Goal: Check status: Check status

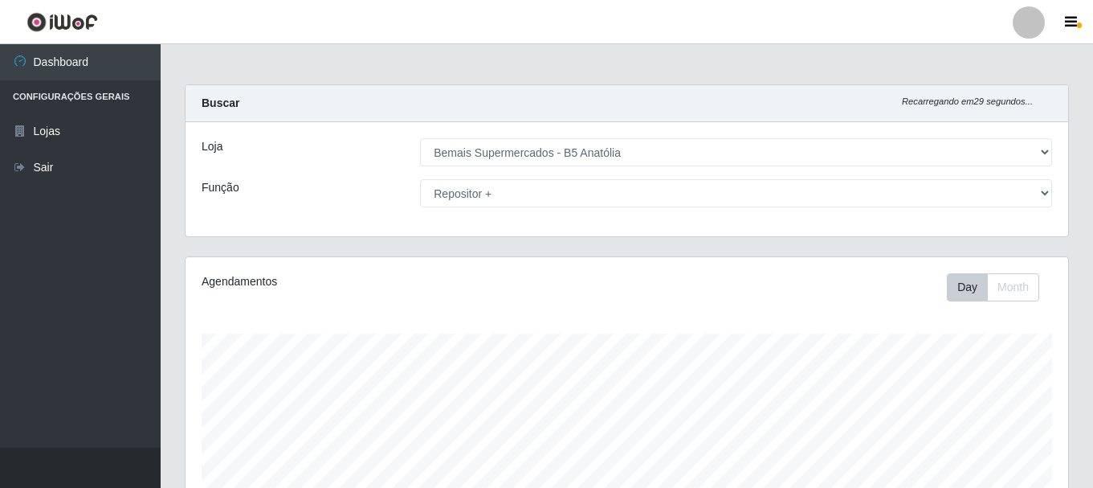
select select "405"
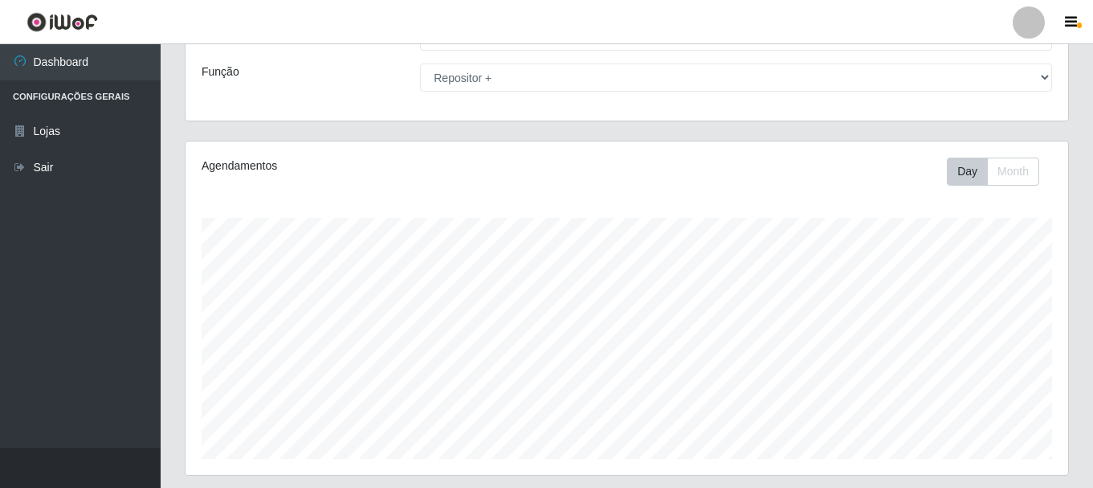
scroll to position [293, 0]
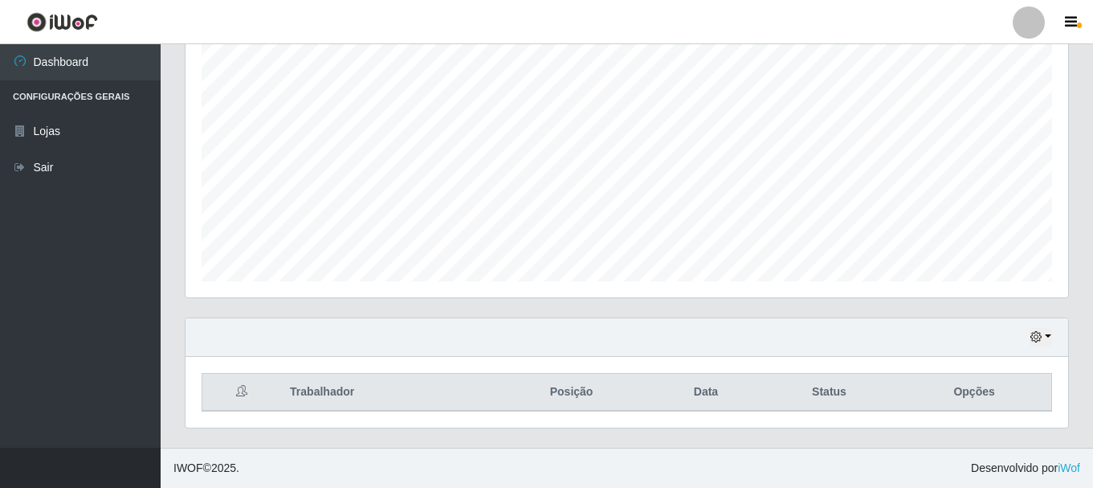
drag, startPoint x: 1049, startPoint y: 354, endPoint x: 1027, endPoint y: 335, distance: 29.0
click at [1030, 343] on div "Hoje 1 dia 3 dias 1 Semana Não encerrados" at bounding box center [627, 337] width 883 height 39
click at [1027, 335] on div "Hoje 1 dia 3 dias 1 Semana Não encerrados" at bounding box center [627, 337] width 883 height 39
click at [1032, 337] on icon "button" at bounding box center [1035, 336] width 11 height 11
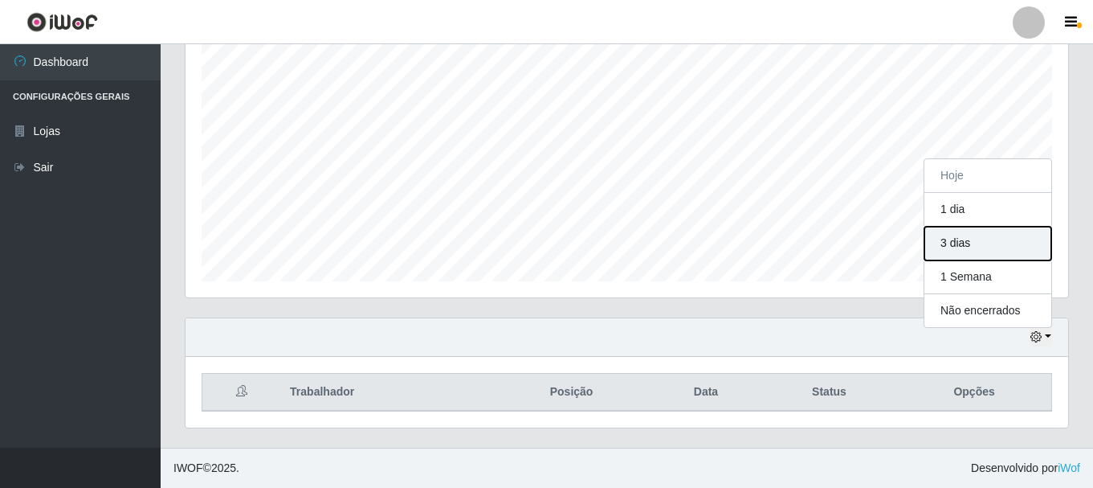
click at [986, 241] on button "3 dias" at bounding box center [987, 243] width 127 height 34
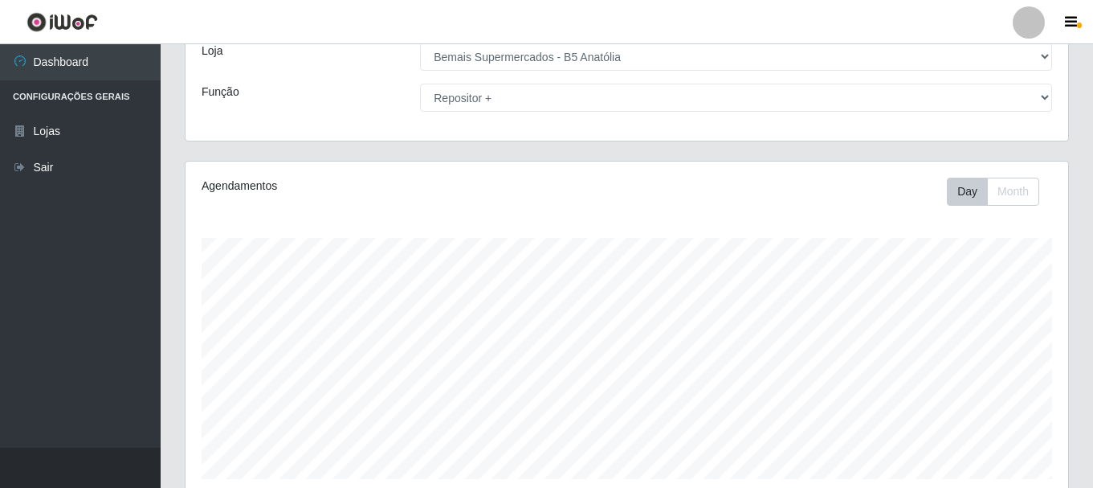
scroll to position [52, 0]
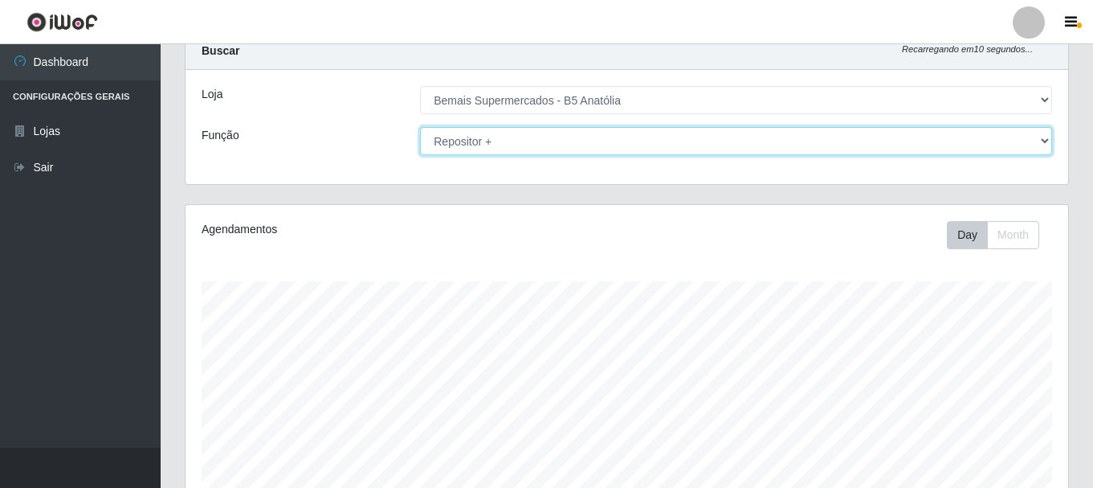
click at [946, 145] on select "[Selecione...] ASG ASG + ASG ++ Auxiliar de Estacionamento Auxiliar de Estacion…" at bounding box center [736, 141] width 632 height 28
click at [420, 127] on select "[Selecione...] ASG ASG + ASG ++ Auxiliar de Estacionamento Auxiliar de Estacion…" at bounding box center [736, 141] width 632 height 28
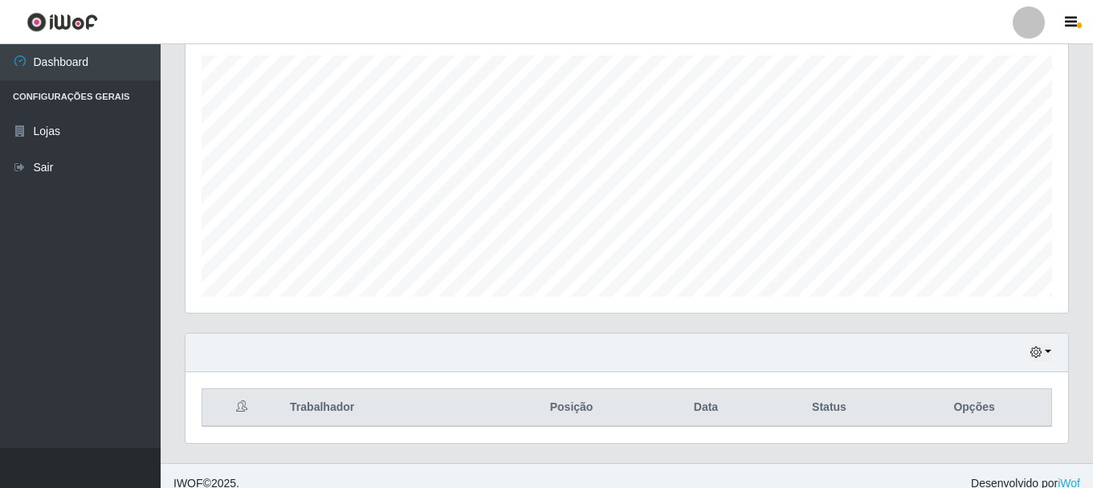
scroll to position [293, 0]
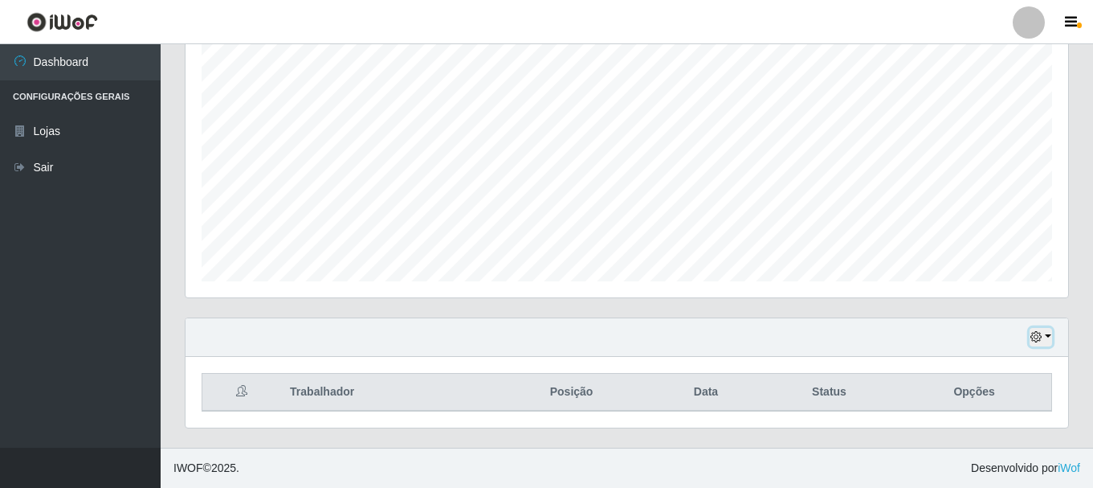
click at [1035, 335] on icon "button" at bounding box center [1035, 336] width 11 height 11
click at [1038, 340] on icon "button" at bounding box center [1035, 336] width 11 height 11
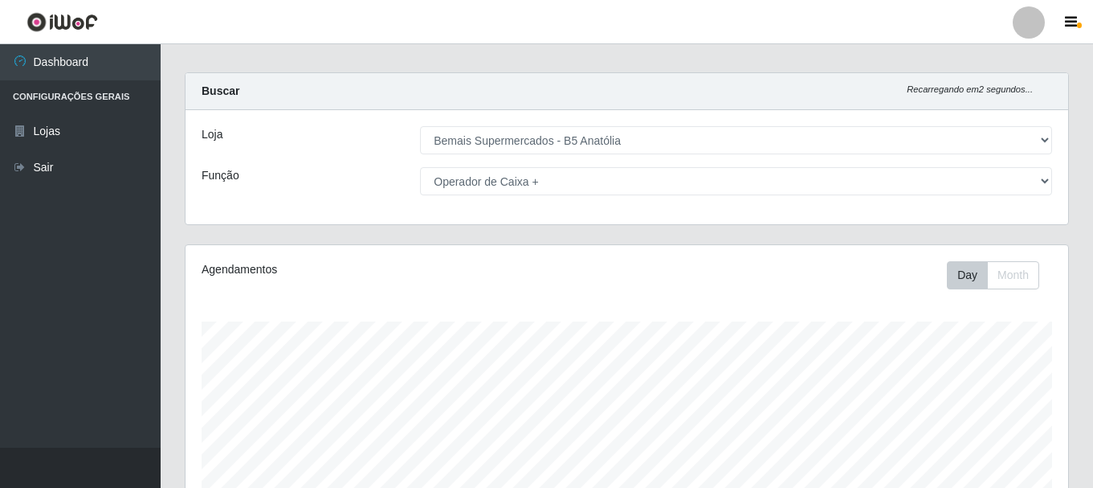
scroll to position [0, 0]
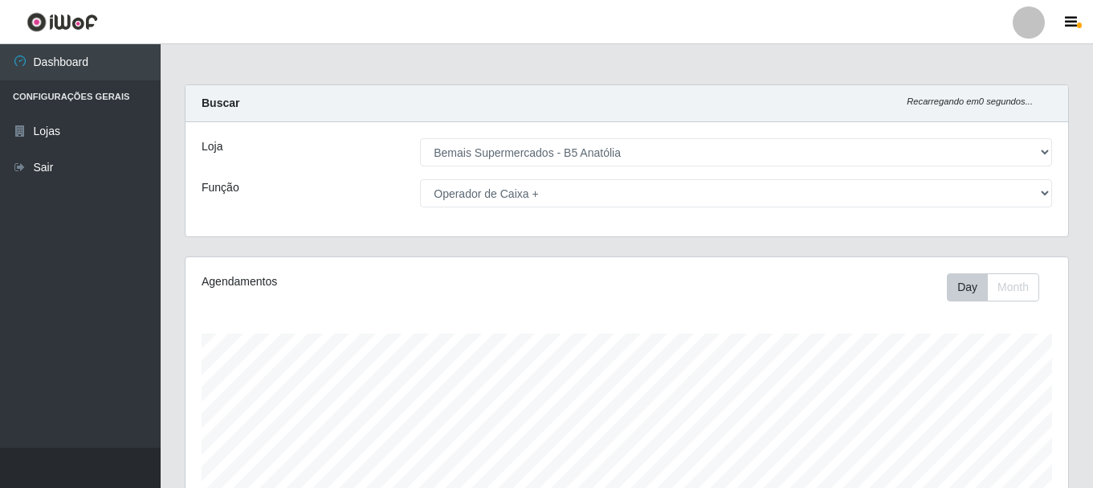
click at [875, 207] on div "Loja [Selecione...] Bemais Supermercados - B5 Anatólia Função [Selecione...] AS…" at bounding box center [627, 179] width 883 height 114
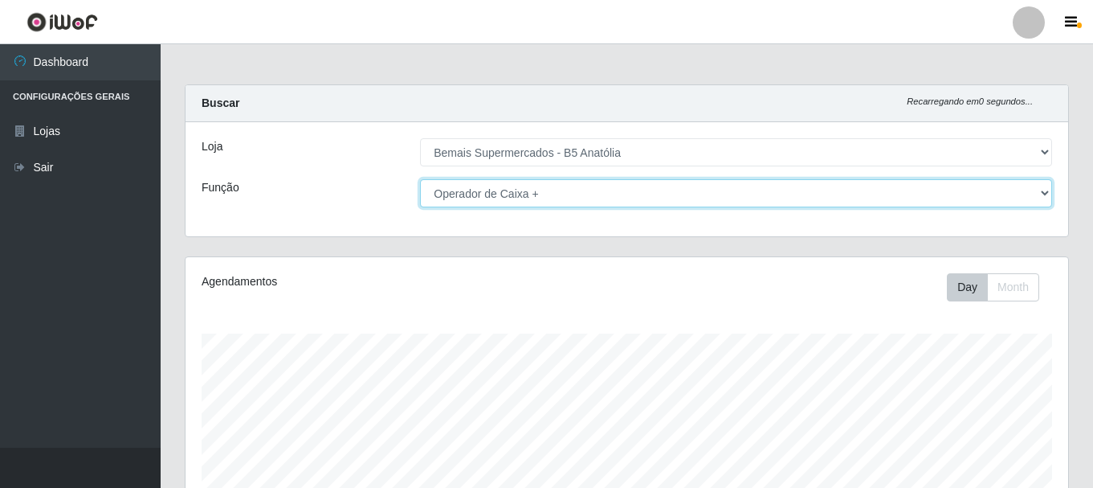
click at [794, 189] on select "[Selecione...] ASG ASG + ASG ++ Auxiliar de Estacionamento Auxiliar de Estacion…" at bounding box center [736, 193] width 632 height 28
click at [420, 179] on select "[Selecione...] ASG ASG + ASG ++ Auxiliar de Estacionamento Auxiliar de Estacion…" at bounding box center [736, 193] width 632 height 28
click at [903, 182] on select "[Selecione...] ASG ASG + ASG ++ Auxiliar de Estacionamento Auxiliar de Estacion…" at bounding box center [736, 193] width 632 height 28
select select "73"
click at [420, 179] on select "[Selecione...] ASG ASG + ASG ++ Auxiliar de Estacionamento Auxiliar de Estacion…" at bounding box center [736, 193] width 632 height 28
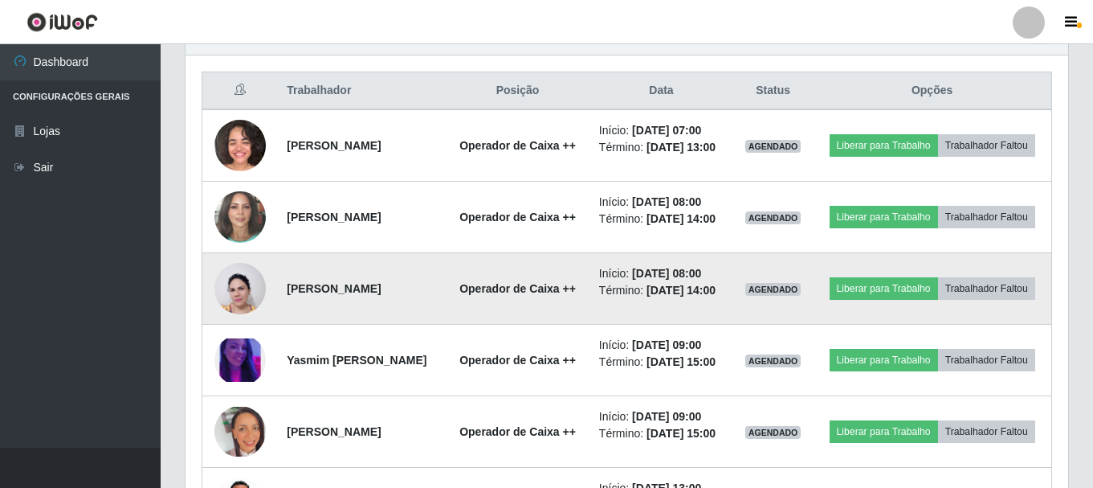
scroll to position [566, 0]
